Goal: Transaction & Acquisition: Book appointment/travel/reservation

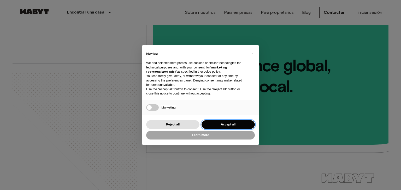
click at [211, 124] on button "Accept all" at bounding box center [227, 125] width 53 height 9
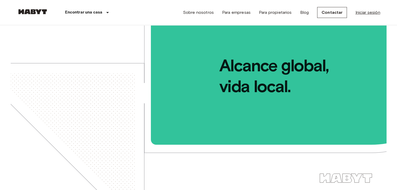
click at [369, 13] on link "Iniciar sesión" at bounding box center [367, 12] width 25 height 6
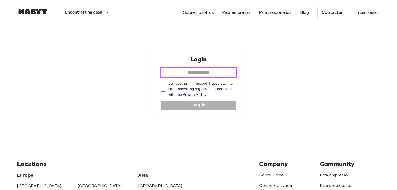
click at [174, 72] on input "email" at bounding box center [198, 73] width 76 height 10
type input "**********"
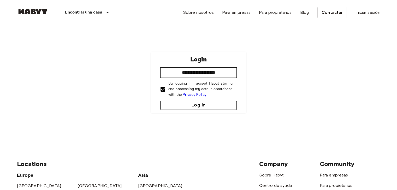
click at [169, 110] on button "Log in" at bounding box center [198, 105] width 76 height 9
click at [169, 110] on button "submit" at bounding box center [198, 105] width 76 height 9
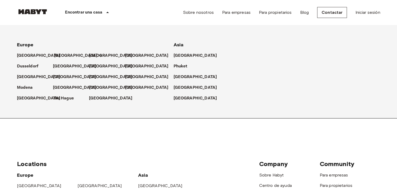
click at [58, 55] on p "[GEOGRAPHIC_DATA]" at bounding box center [76, 56] width 44 height 6
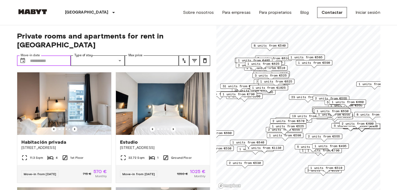
click at [44, 56] on input "Move-in date" at bounding box center [50, 61] width 41 height 10
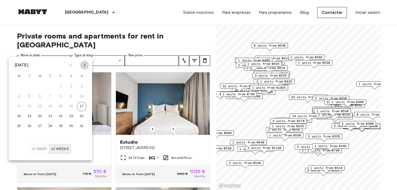
click at [85, 68] on icon "Next month" at bounding box center [84, 65] width 6 height 6
click at [19, 118] on button "20" at bounding box center [18, 116] width 9 height 9
type input "**********"
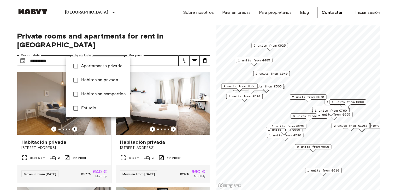
click at [131, 50] on div at bounding box center [200, 95] width 401 height 190
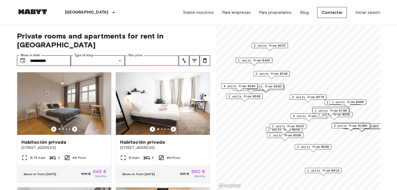
click at [131, 56] on input "Max price" at bounding box center [152, 61] width 54 height 10
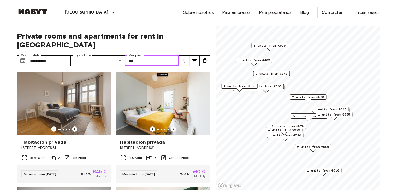
type input "***"
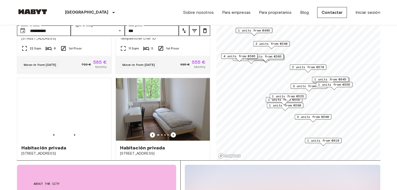
scroll to position [787, 0]
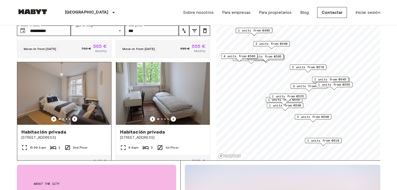
click at [21, 102] on img at bounding box center [64, 93] width 94 height 63
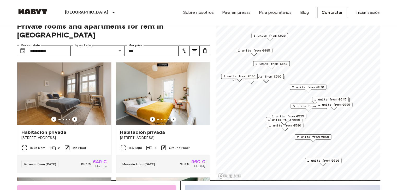
scroll to position [0, 0]
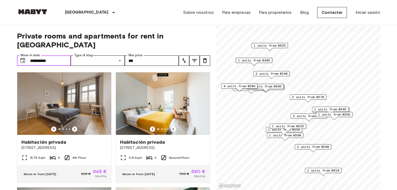
click at [44, 56] on input "**********" at bounding box center [50, 61] width 41 height 10
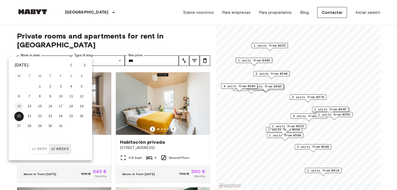
click at [20, 107] on button "13" at bounding box center [18, 106] width 9 height 9
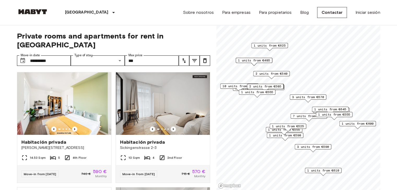
type input "**********"
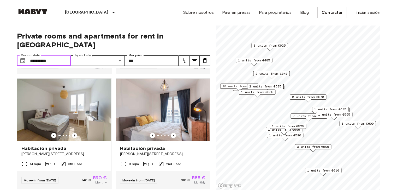
scroll to position [916, 0]
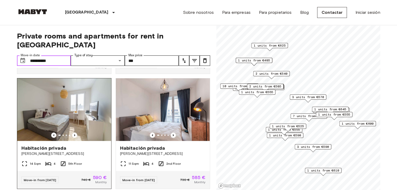
click at [32, 138] on div at bounding box center [64, 135] width 94 height 5
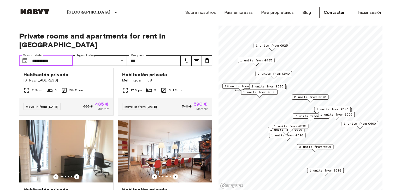
scroll to position [2027, 0]
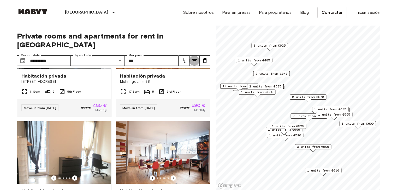
click at [192, 58] on icon "tune" at bounding box center [194, 61] width 6 height 6
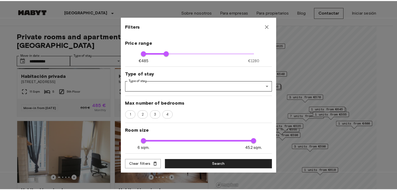
scroll to position [25, 0]
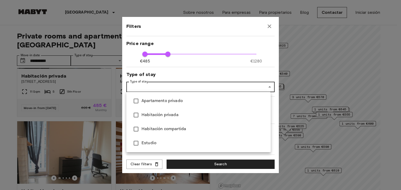
click at [219, 72] on div at bounding box center [200, 95] width 401 height 190
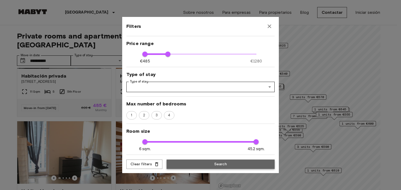
click at [197, 162] on button "Search" at bounding box center [220, 165] width 108 height 10
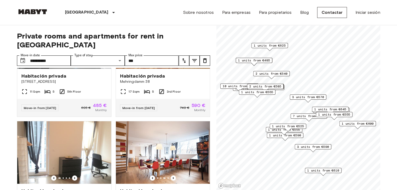
click at [290, 119] on div "7 units from €575" at bounding box center [308, 118] width 37 height 8
click at [281, 125] on span "1 units from €525" at bounding box center [288, 126] width 32 height 5
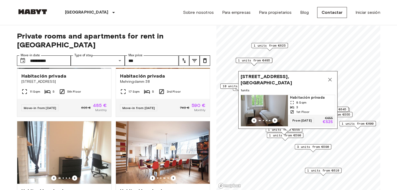
click at [269, 135] on div "1 units from €555" at bounding box center [284, 131] width 37 height 8
click at [303, 147] on span "3 units from €590" at bounding box center [313, 147] width 32 height 5
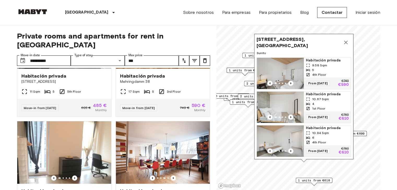
click at [351, 153] on div "Habitación privada 9.58 Sqm 5 4th Floor From 19 Oct 25 €740 €590 Habitación pri…" at bounding box center [303, 108] width 94 height 100
click at [290, 81] on icon "Previous image" at bounding box center [290, 83] width 5 height 5
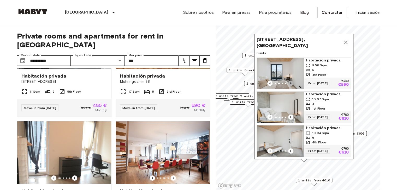
click at [290, 81] on icon "Previous image" at bounding box center [290, 83] width 5 height 5
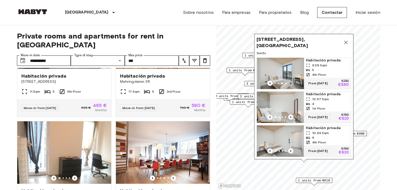
click at [290, 81] on icon "Previous image" at bounding box center [290, 83] width 5 height 5
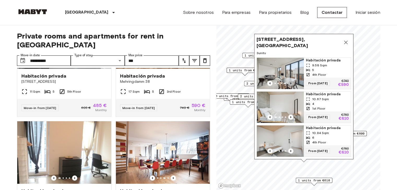
click at [290, 81] on icon "Previous image" at bounding box center [290, 83] width 5 height 5
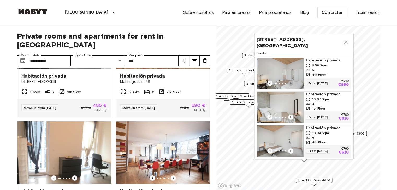
click at [290, 81] on icon "Previous image" at bounding box center [290, 83] width 5 height 5
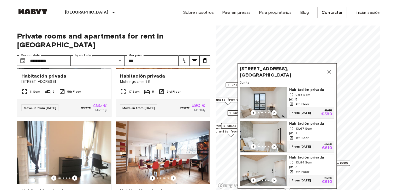
click at [329, 70] on icon "Map marker" at bounding box center [329, 72] width 4 height 4
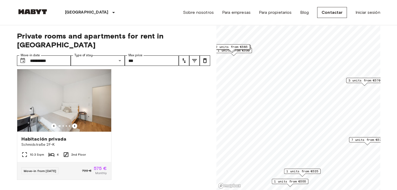
scroll to position [1201, 0]
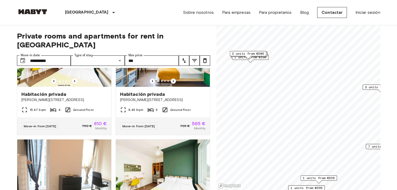
scroll to position [847, 0]
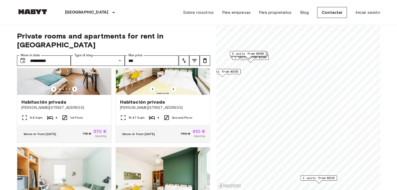
click at [240, 53] on span "2 units from €585" at bounding box center [248, 53] width 32 height 5
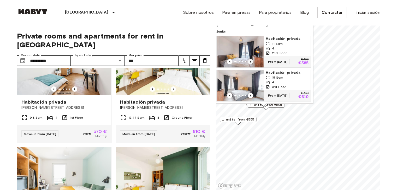
click at [251, 59] on icon "Previous image" at bounding box center [250, 61] width 5 height 5
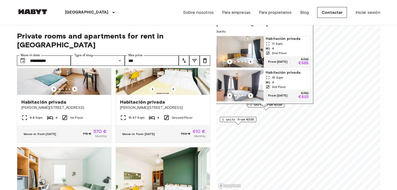
click at [250, 61] on icon "Previous image" at bounding box center [250, 62] width 1 height 2
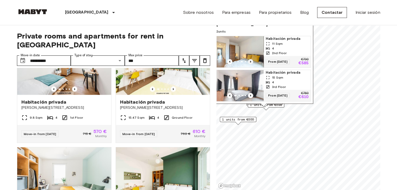
click at [250, 61] on icon "Previous image" at bounding box center [250, 62] width 1 height 2
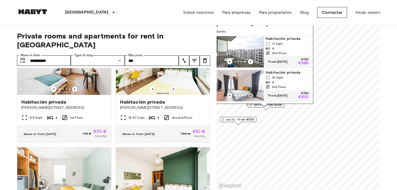
click at [249, 93] on icon "Previous image" at bounding box center [250, 95] width 5 height 5
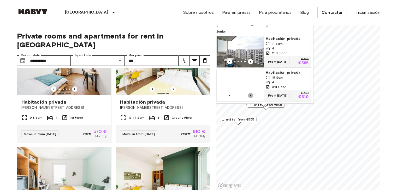
click at [249, 93] on icon "Previous image" at bounding box center [250, 95] width 5 height 5
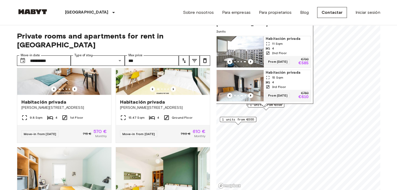
click at [226, 119] on span "1 units from €555" at bounding box center [238, 119] width 32 height 5
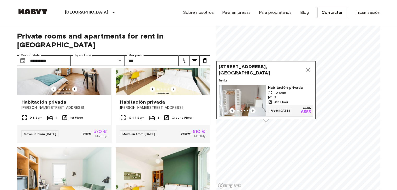
click at [309, 67] on icon "Map marker" at bounding box center [308, 70] width 6 height 6
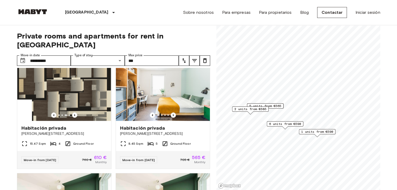
scroll to position [816, 0]
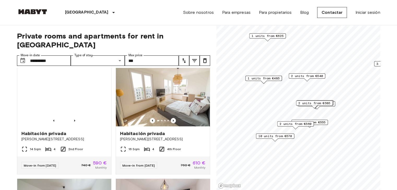
scroll to position [1405, 0]
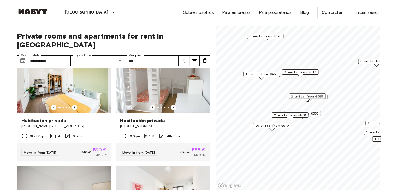
scroll to position [1523, 0]
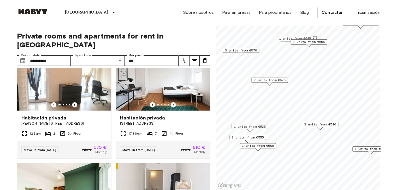
scroll to position [1170, 0]
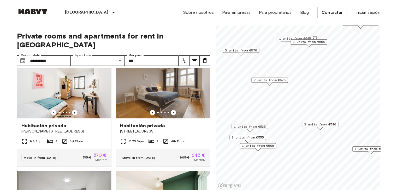
click at [320, 127] on span "3 units from €590" at bounding box center [320, 124] width 32 height 5
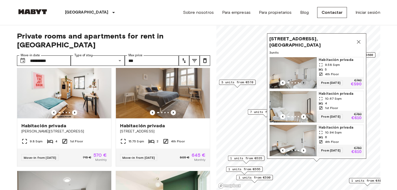
click at [302, 80] on icon "Previous image" at bounding box center [303, 82] width 5 height 5
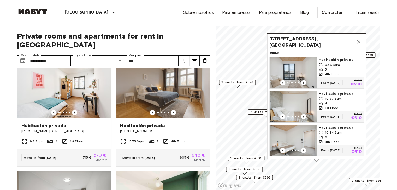
click at [360, 39] on icon "Map marker" at bounding box center [358, 42] width 6 height 6
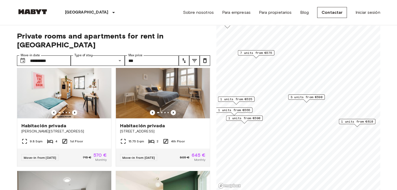
scroll to position [462, 0]
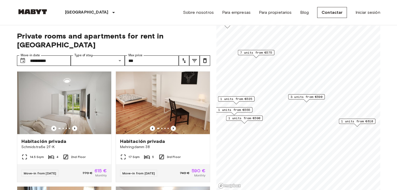
click at [349, 124] on div "1 units from €610" at bounding box center [357, 123] width 37 height 8
click at [359, 122] on span "1 units from €610" at bounding box center [357, 121] width 32 height 5
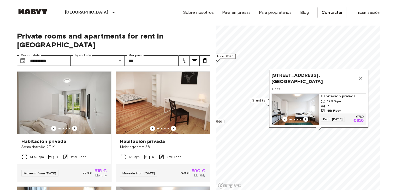
click at [361, 77] on icon "Map marker" at bounding box center [361, 79] width 4 height 4
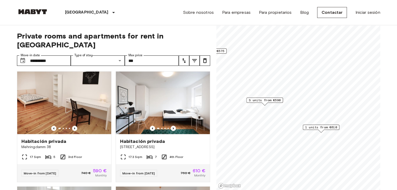
scroll to position [344, 0]
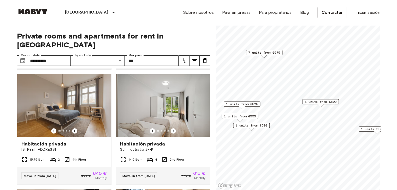
click at [273, 53] on span "7 units from €575" at bounding box center [264, 52] width 32 height 5
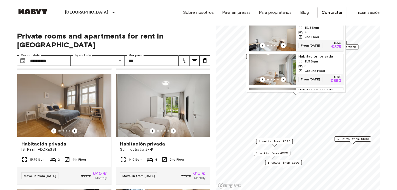
click at [286, 146] on div "1 units from €525" at bounding box center [274, 143] width 37 height 8
click at [289, 142] on span "1 units from €525" at bounding box center [274, 141] width 32 height 5
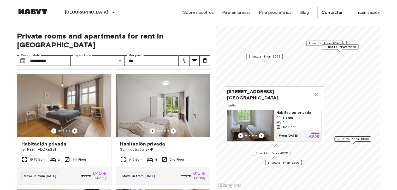
click at [283, 157] on div "1 units from €555" at bounding box center [272, 155] width 37 height 8
click at [283, 155] on span "1 units from €555" at bounding box center [272, 153] width 32 height 5
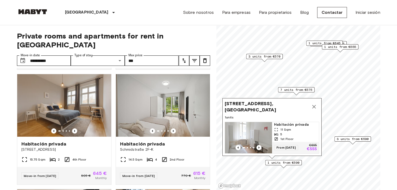
click at [286, 166] on div "1 units from €590" at bounding box center [283, 164] width 37 height 8
click at [290, 165] on span "1 units from €590" at bounding box center [283, 163] width 32 height 5
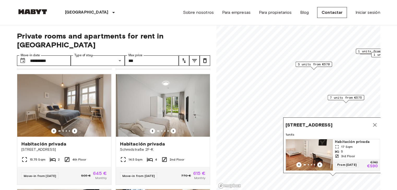
click at [320, 65] on span "3 units from €570" at bounding box center [314, 64] width 32 height 5
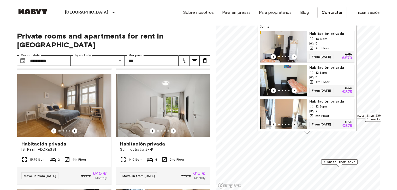
click at [295, 122] on icon "Previous image" at bounding box center [293, 124] width 5 height 5
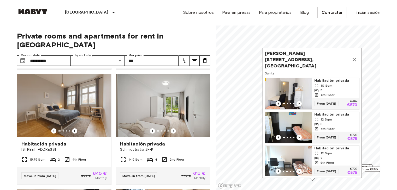
click at [354, 57] on icon "Map marker" at bounding box center [354, 60] width 6 height 6
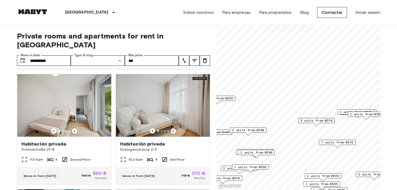
scroll to position [1641, 0]
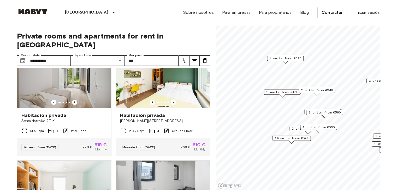
scroll to position [1523, 0]
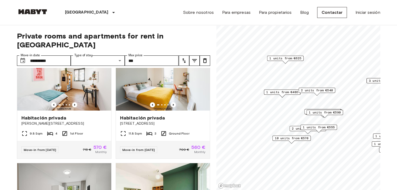
click at [274, 95] on div "1 units from €485" at bounding box center [282, 94] width 37 height 8
click at [269, 90] on span "1 units from €485" at bounding box center [282, 92] width 32 height 5
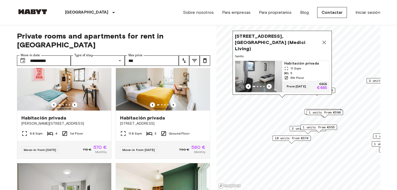
click at [278, 138] on span "10 units from €570" at bounding box center [291, 138] width 34 height 5
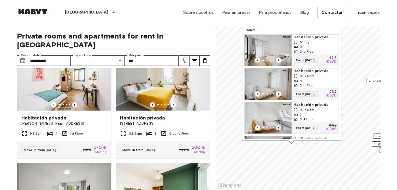
click at [278, 128] on icon "Previous image" at bounding box center [278, 128] width 1 height 2
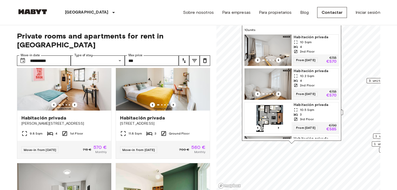
click at [278, 94] on icon "Previous image" at bounding box center [278, 94] width 1 height 2
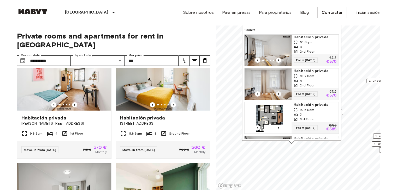
click at [278, 94] on icon "Previous image" at bounding box center [278, 94] width 1 height 2
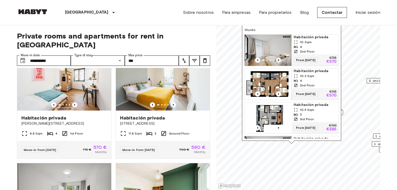
click at [279, 59] on icon "Previous image" at bounding box center [278, 60] width 5 height 5
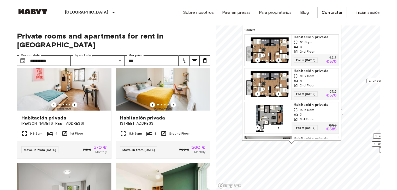
click at [277, 61] on icon "Previous image" at bounding box center [278, 60] width 5 height 5
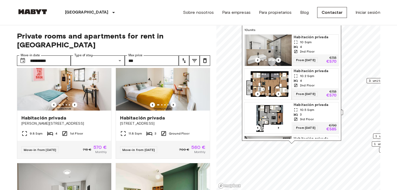
click at [276, 60] on icon "Previous image" at bounding box center [278, 60] width 5 height 5
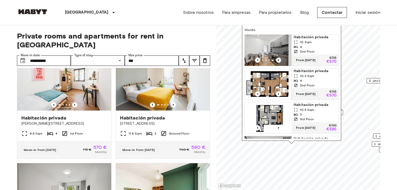
click at [279, 60] on icon "Previous image" at bounding box center [278, 60] width 1 height 2
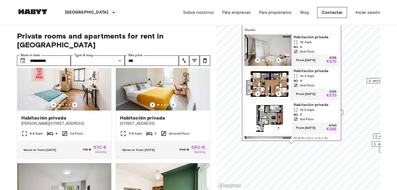
click at [278, 60] on icon "Previous image" at bounding box center [278, 60] width 1 height 2
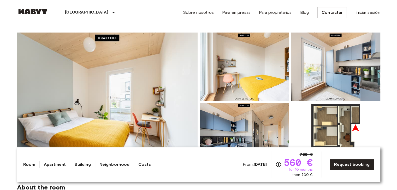
scroll to position [41, 0]
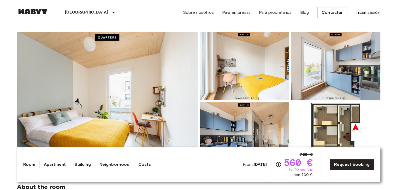
click at [161, 120] on img at bounding box center [107, 101] width 181 height 139
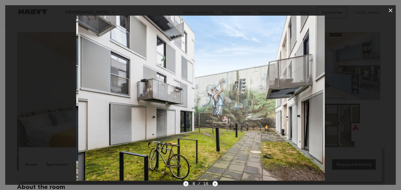
click at [39, 58] on div at bounding box center [200, 98] width 390 height 165
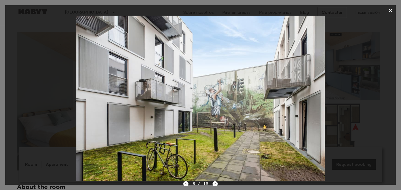
click at [68, 71] on div at bounding box center [200, 98] width 390 height 165
click at [389, 11] on icon "button" at bounding box center [390, 10] width 6 height 6
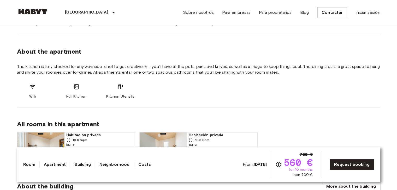
scroll to position [422, 0]
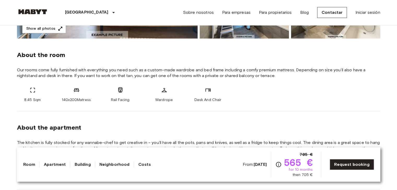
scroll to position [172, 0]
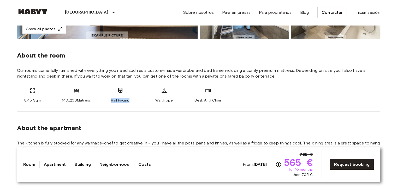
drag, startPoint x: 133, startPoint y: 101, endPoint x: 108, endPoint y: 100, distance: 24.5
click at [108, 100] on div "Rail Facing" at bounding box center [120, 96] width 31 height 16
copy span "Rail Facing"
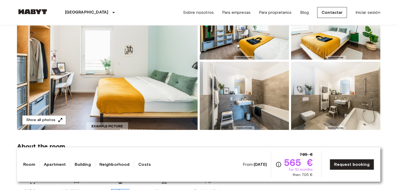
scroll to position [81, 0]
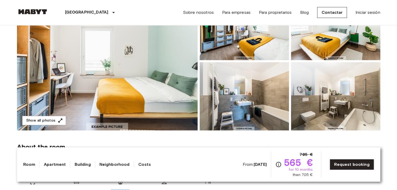
click at [171, 93] on img at bounding box center [107, 61] width 181 height 139
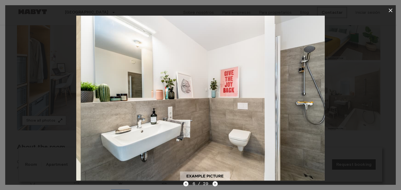
click at [388, 14] on button "button" at bounding box center [390, 10] width 10 height 10
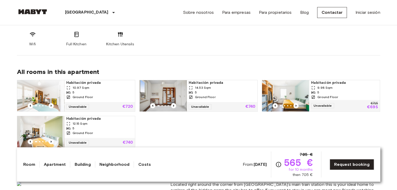
scroll to position [310, 0]
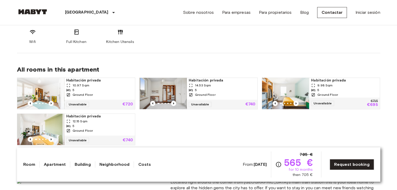
click at [231, 102] on div "Unavailable €740" at bounding box center [222, 104] width 71 height 9
click at [278, 86] on img at bounding box center [285, 93] width 47 height 31
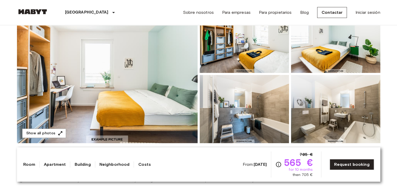
scroll to position [0, 0]
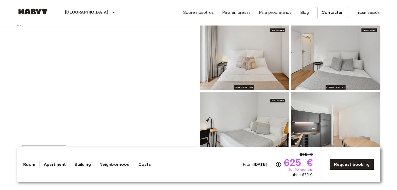
scroll to position [49, 0]
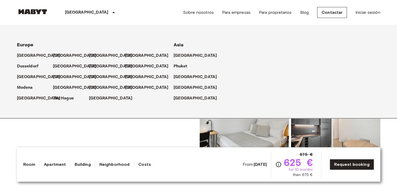
click at [187, 141] on img at bounding box center [107, 93] width 181 height 139
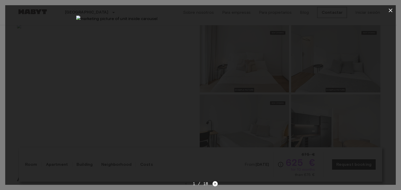
click at [394, 14] on div at bounding box center [200, 10] width 390 height 10
click at [390, 11] on icon "button" at bounding box center [390, 10] width 6 height 6
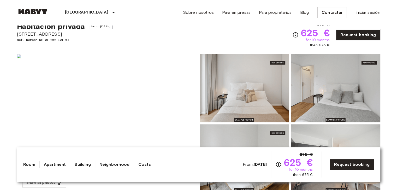
scroll to position [0, 0]
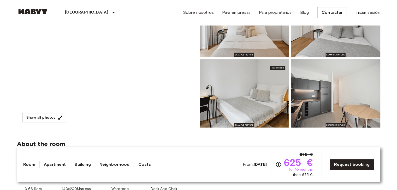
scroll to position [84, 0]
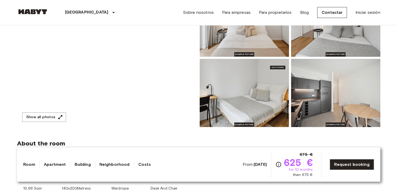
click at [261, 42] on img at bounding box center [244, 23] width 89 height 68
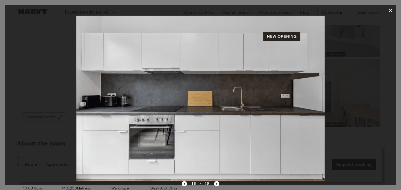
click at [390, 18] on div at bounding box center [200, 98] width 390 height 165
click at [390, 10] on icon "button" at bounding box center [390, 11] width 4 height 4
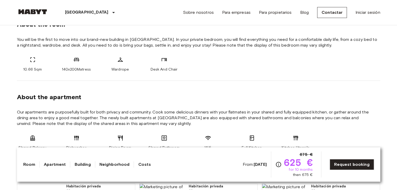
scroll to position [201, 0]
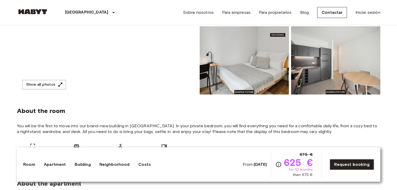
scroll to position [114, 0]
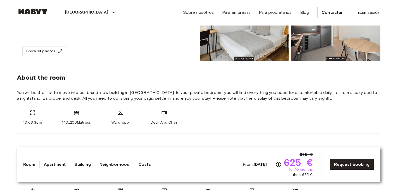
click at [141, 164] on link "Costs" at bounding box center [144, 165] width 13 height 6
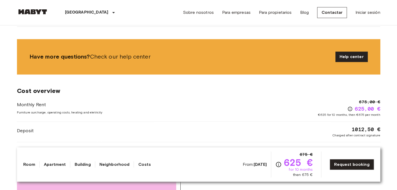
scroll to position [720, 0]
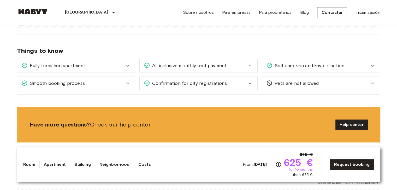
scroll to position [652, 0]
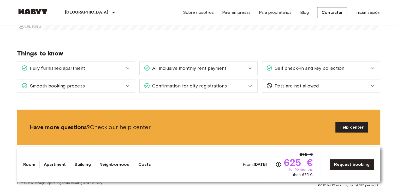
click at [235, 69] on div "All inclusive monthly rent payment" at bounding box center [195, 68] width 103 height 7
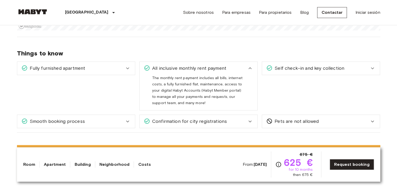
click at [250, 71] on div "All inclusive monthly rent payment" at bounding box center [199, 68] width 118 height 13
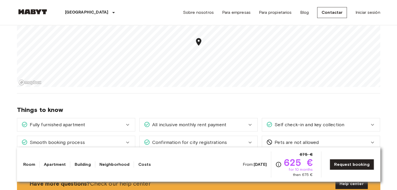
scroll to position [593, 0]
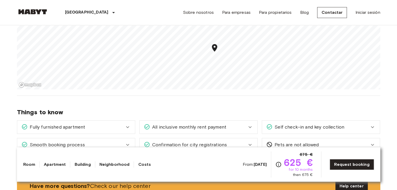
click at [215, 51] on icon "Map marker" at bounding box center [214, 47] width 9 height 9
click at [213, 49] on icon "Map marker" at bounding box center [214, 47] width 9 height 9
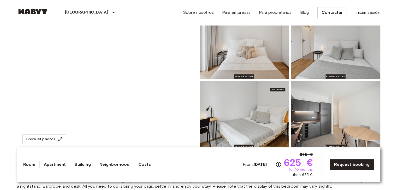
scroll to position [64, 0]
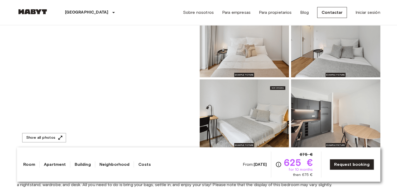
click at [143, 77] on img at bounding box center [107, 78] width 181 height 139
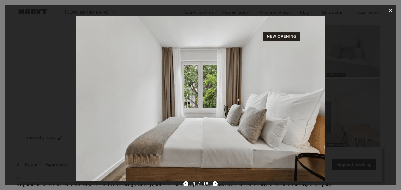
click at [394, 15] on div at bounding box center [200, 10] width 390 height 10
click at [391, 14] on button "button" at bounding box center [390, 10] width 10 height 10
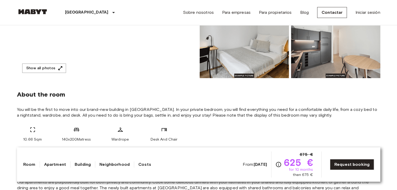
scroll to position [169, 0]
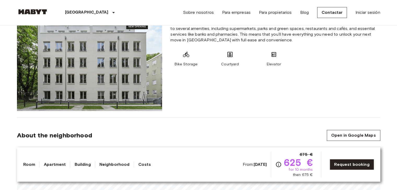
click at [33, 106] on img at bounding box center [89, 62] width 145 height 97
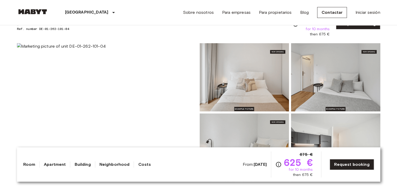
scroll to position [29, 0]
click at [76, 96] on img at bounding box center [107, 113] width 181 height 139
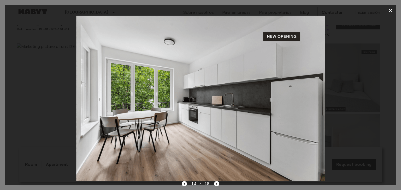
click at [389, 11] on icon "button" at bounding box center [390, 11] width 4 height 4
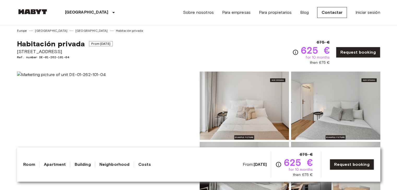
scroll to position [0, 0]
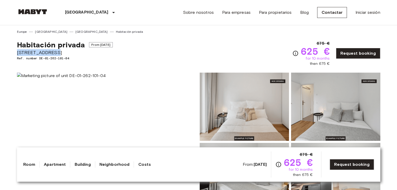
drag, startPoint x: 55, startPoint y: 52, endPoint x: 16, endPoint y: 52, distance: 38.9
copy span "[STREET_ADDRESS]"
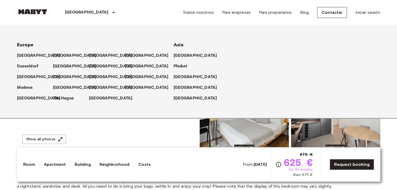
scroll to position [63, 0]
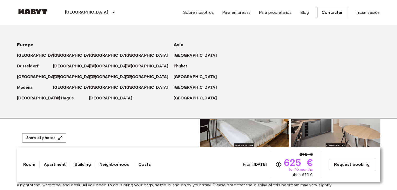
click at [340, 168] on link "Request booking" at bounding box center [351, 164] width 44 height 11
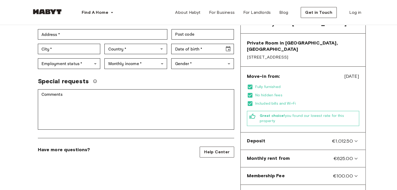
scroll to position [105, 0]
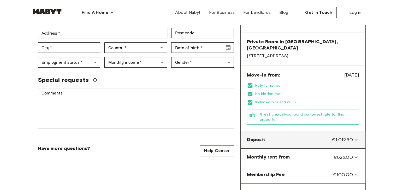
click at [258, 134] on div "Deposit €1,012.50" at bounding box center [303, 140] width 121 height 13
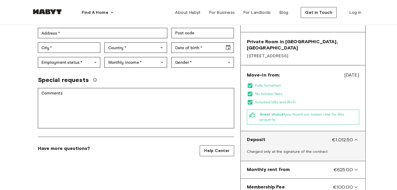
click at [257, 135] on div "Deposit €1,012.50" at bounding box center [303, 140] width 121 height 13
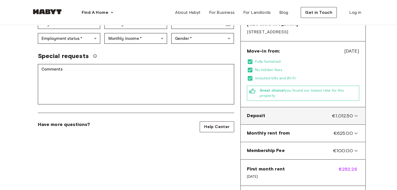
scroll to position [128, 0]
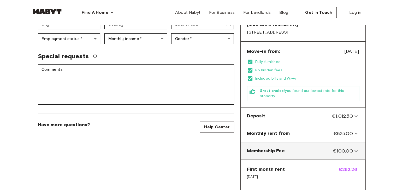
click at [256, 148] on span "Membership Fee" at bounding box center [266, 151] width 38 height 7
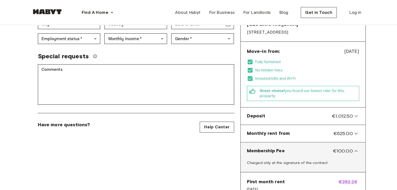
click at [250, 148] on span "Membership Fee" at bounding box center [266, 151] width 38 height 7
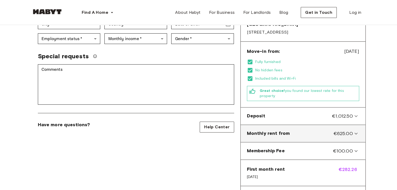
click at [254, 130] on span "Monthly rent from" at bounding box center [268, 133] width 43 height 7
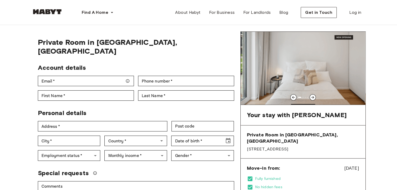
scroll to position [11, 0]
click at [317, 97] on div at bounding box center [303, 97] width 125 height 1
click at [311, 95] on icon at bounding box center [312, 97] width 4 height 4
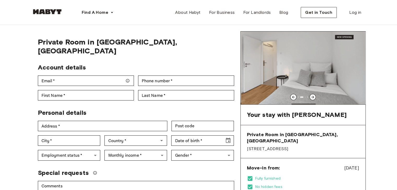
click at [312, 98] on icon at bounding box center [312, 97] width 4 height 4
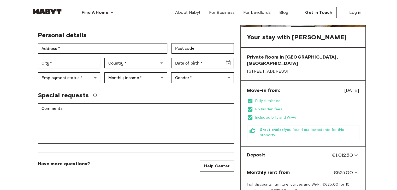
scroll to position [89, 0]
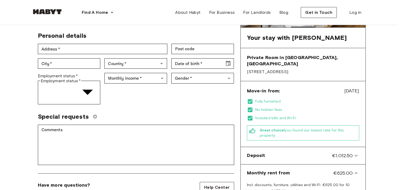
type input "*******"
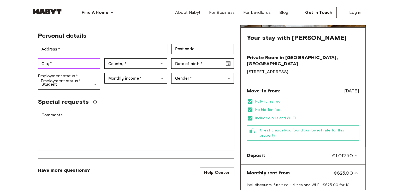
click at [45, 58] on div "City   * City   *" at bounding box center [69, 63] width 63 height 10
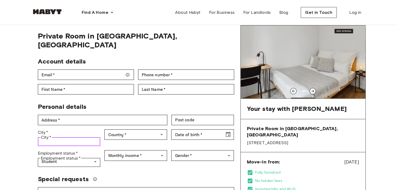
scroll to position [0, 0]
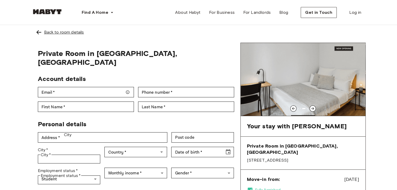
click at [45, 32] on div "Back to room details" at bounding box center [64, 32] width 40 height 6
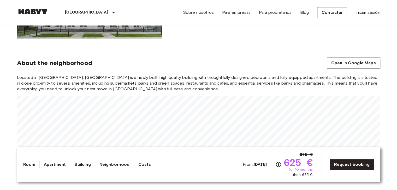
scroll to position [526, 0]
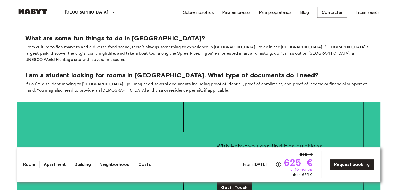
click at [26, 117] on div "Still looking for your perfect home? With Habyt you can find it as quickly as y…" at bounding box center [198, 184] width 363 height 165
click at [30, 129] on div "Still looking for your perfect home? With Habyt you can find it as quickly as y…" at bounding box center [198, 184] width 363 height 165
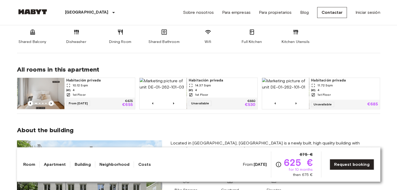
scroll to position [309, 0]
click at [49, 102] on icon "Previous image" at bounding box center [51, 103] width 5 height 5
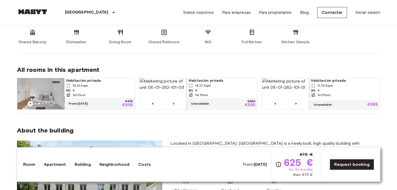
click at [49, 102] on icon "Previous image" at bounding box center [51, 103] width 5 height 5
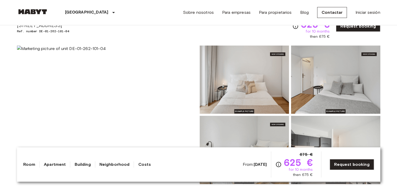
scroll to position [0, 0]
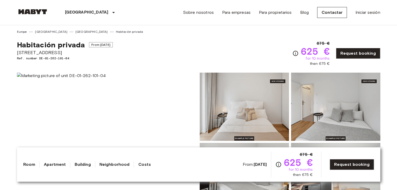
click at [284, 82] on img at bounding box center [244, 107] width 89 height 68
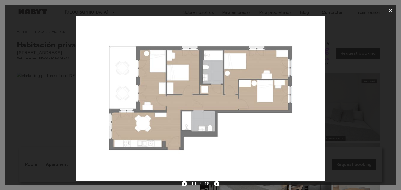
click at [388, 14] on button "button" at bounding box center [390, 10] width 10 height 10
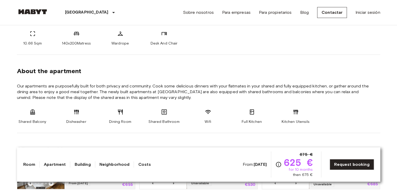
scroll to position [230, 0]
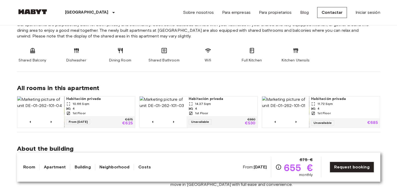
scroll to position [285, 0]
